Goal: Obtain resource: Obtain resource

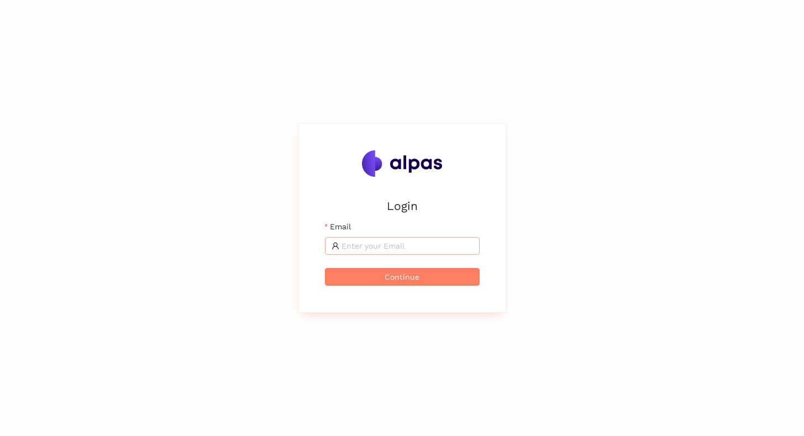
click at [349, 251] on input "Email" at bounding box center [406, 246] width 131 height 12
type input "max@alpas.ai"
click at [395, 282] on span "Continue" at bounding box center [401, 277] width 35 height 12
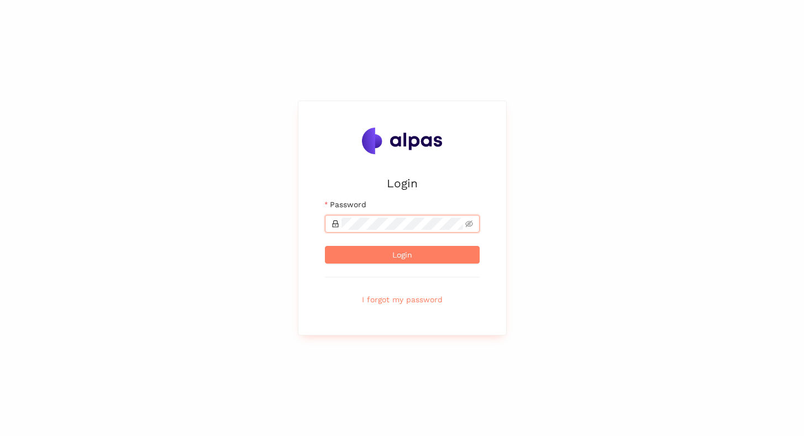
click at [325, 246] on button "Login" at bounding box center [402, 255] width 155 height 18
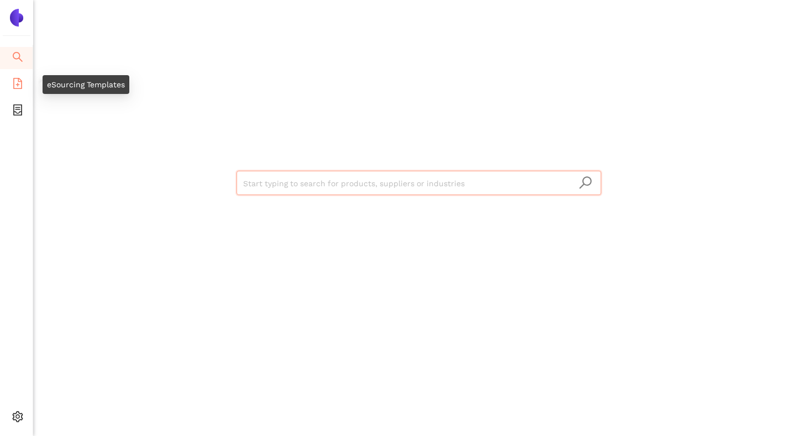
click at [22, 87] on icon "file-add" at bounding box center [17, 83] width 11 height 11
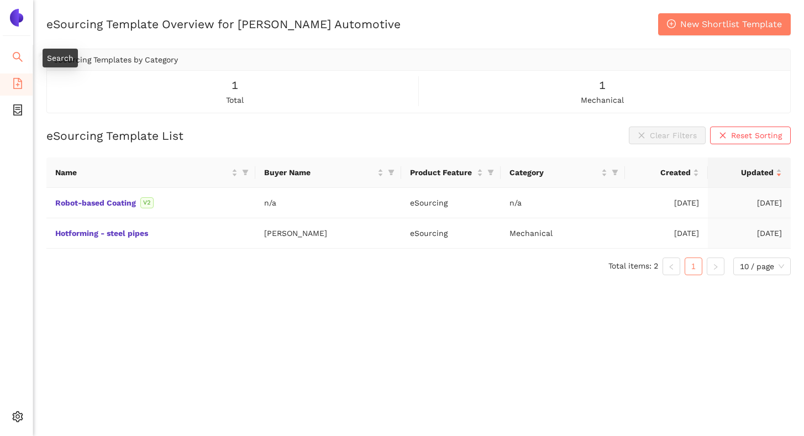
click at [17, 56] on icon "search" at bounding box center [17, 56] width 11 height 11
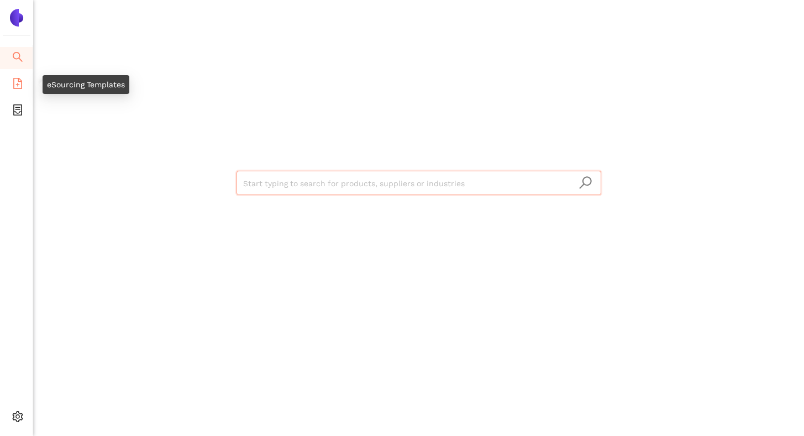
click at [24, 82] on li "eSourcing Templates" at bounding box center [16, 84] width 33 height 22
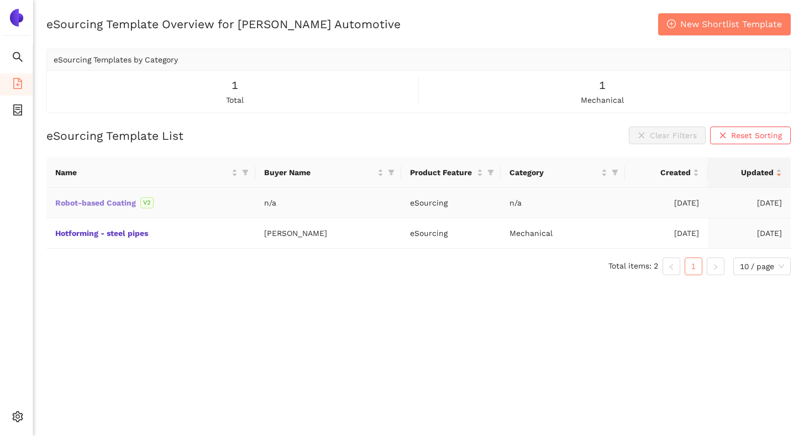
click at [0, 0] on link "Robot-based Coating" at bounding box center [0, 0] width 0 height 0
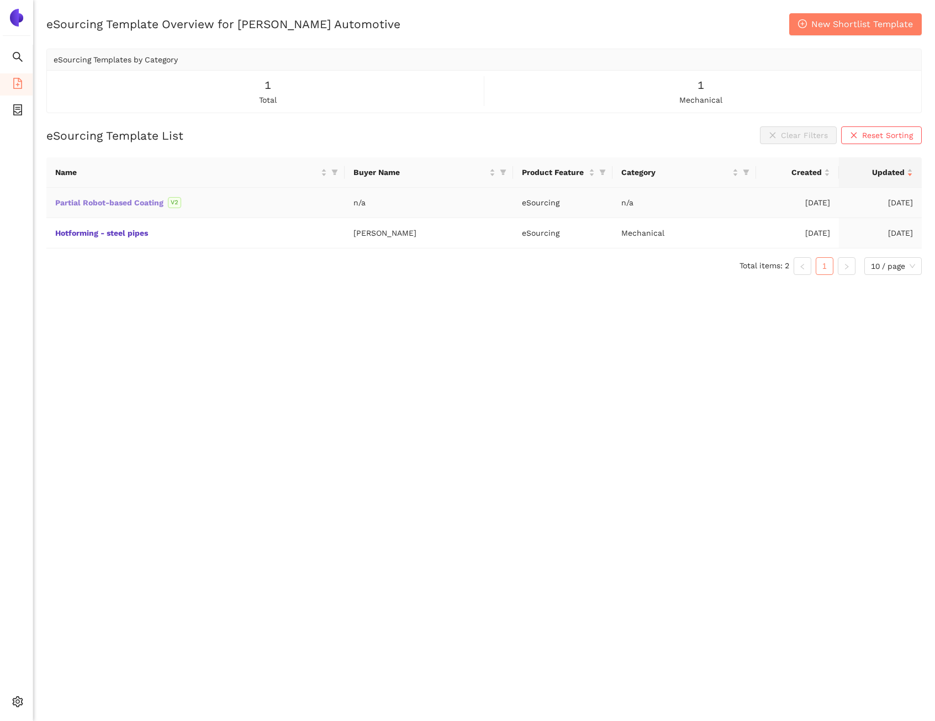
click at [0, 0] on link "Partial Robot-based Coating" at bounding box center [0, 0] width 0 height 0
